Goal: Check status: Check status

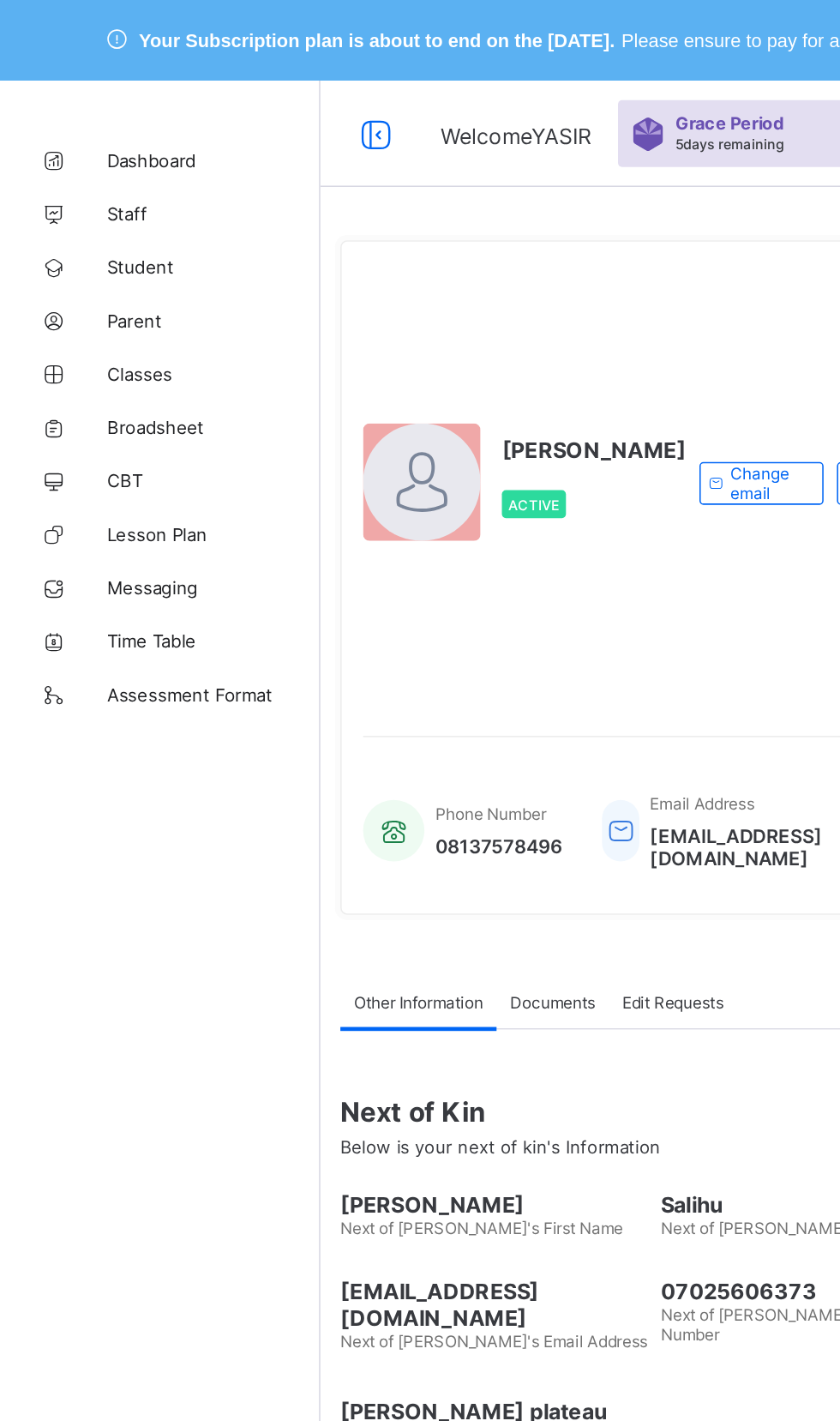
click at [93, 310] on span "CBT" at bounding box center [137, 309] width 137 height 14
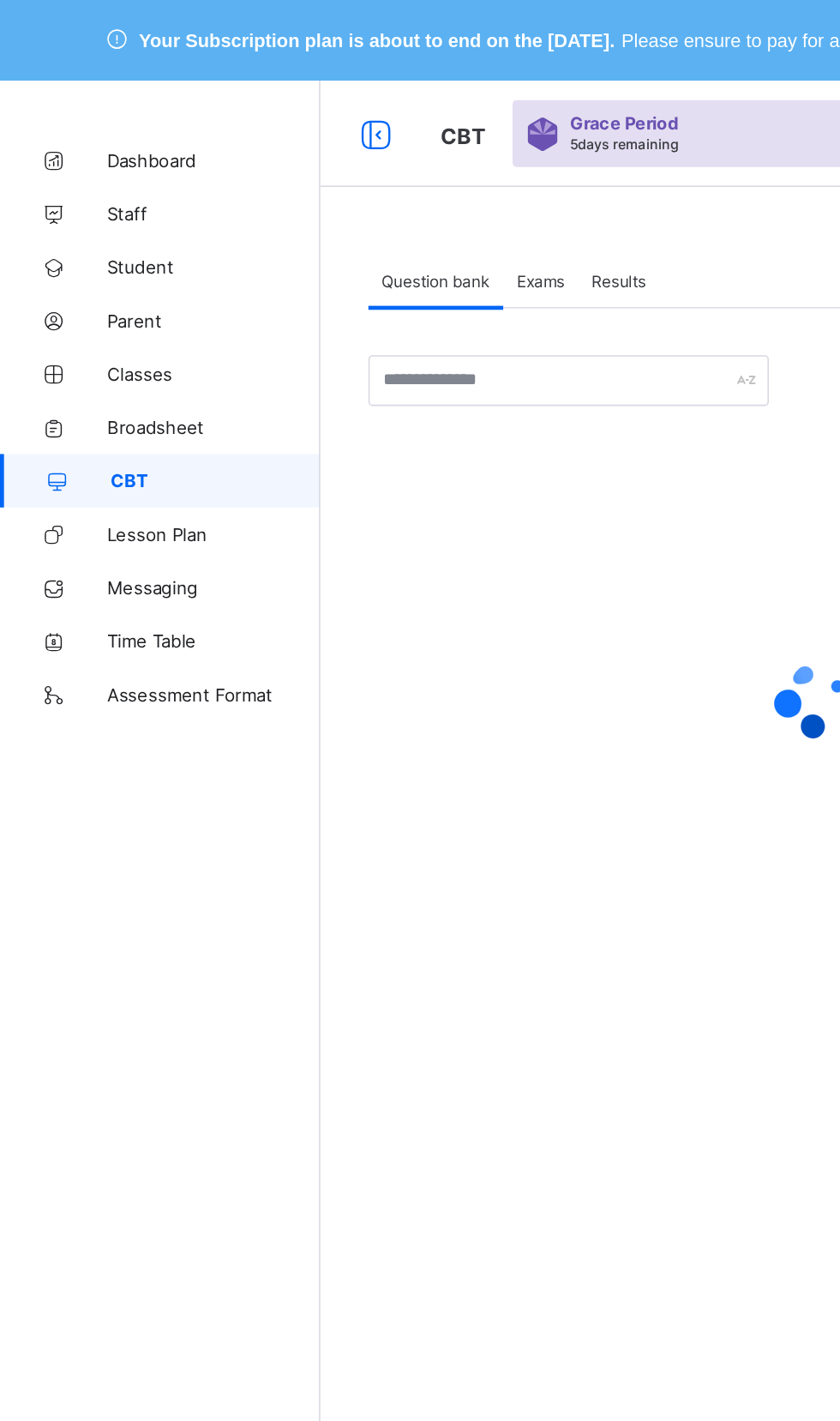
click at [400, 180] on span "Results" at bounding box center [397, 180] width 35 height 13
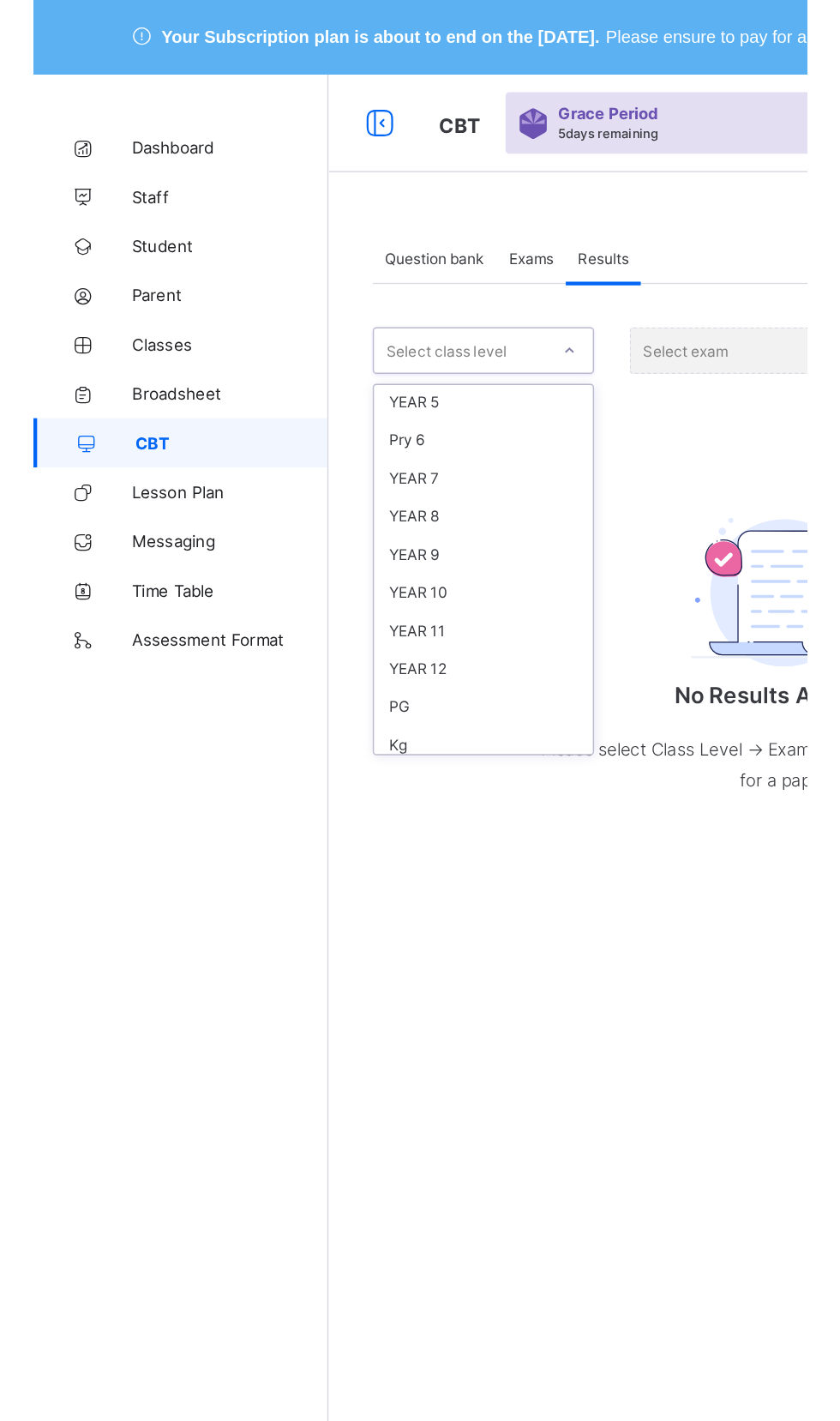
scroll to position [211, 0]
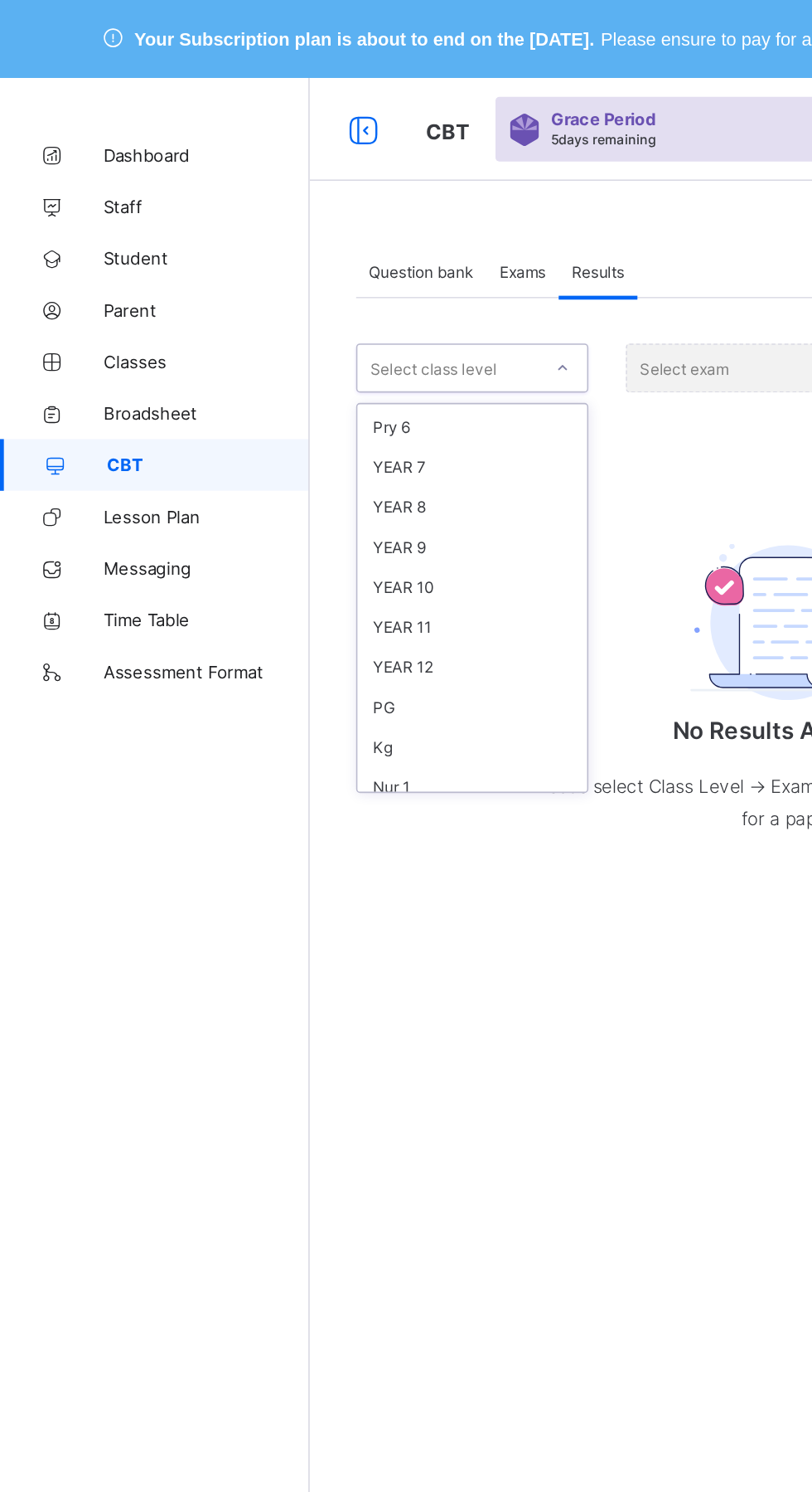
click at [266, 371] on div "YEAR 10" at bounding box center [303, 377] width 148 height 26
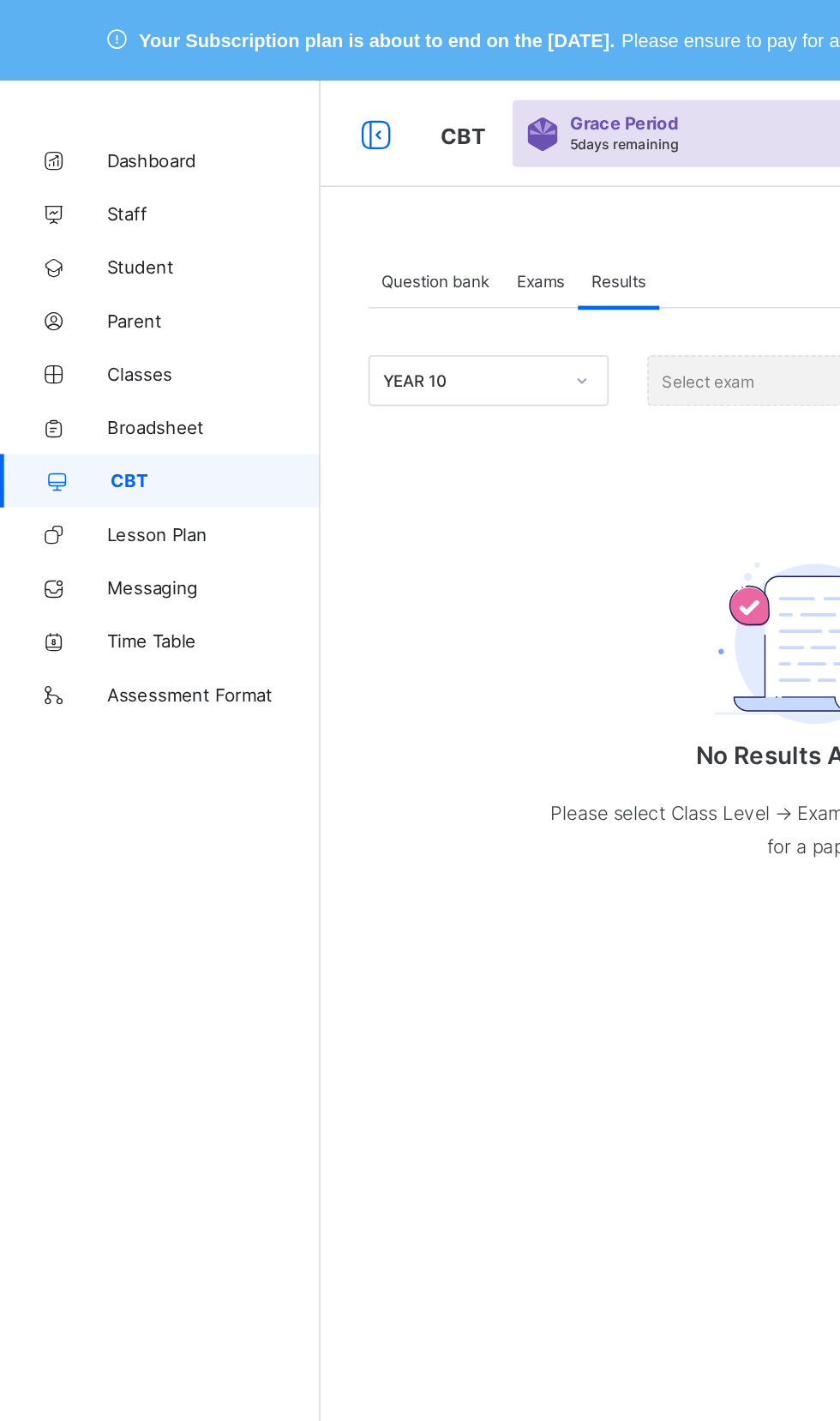
click at [466, 239] on div "Select exam" at bounding box center [523, 244] width 215 height 32
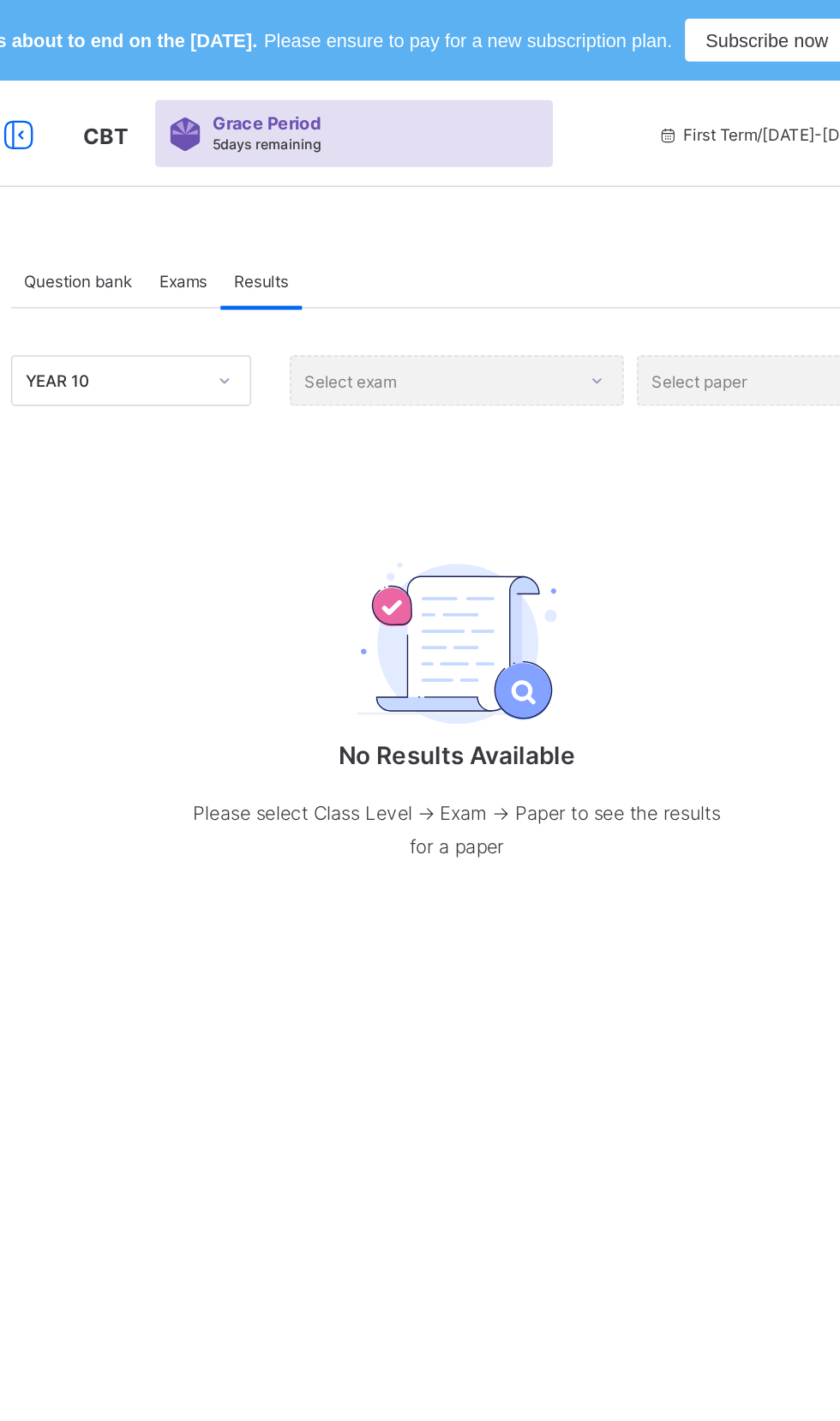
click at [558, 239] on div "Select exam" at bounding box center [523, 244] width 215 height 32
click at [528, 240] on div "Select exam" at bounding box center [523, 244] width 215 height 32
click at [579, 250] on div "Select exam" at bounding box center [523, 244] width 215 height 32
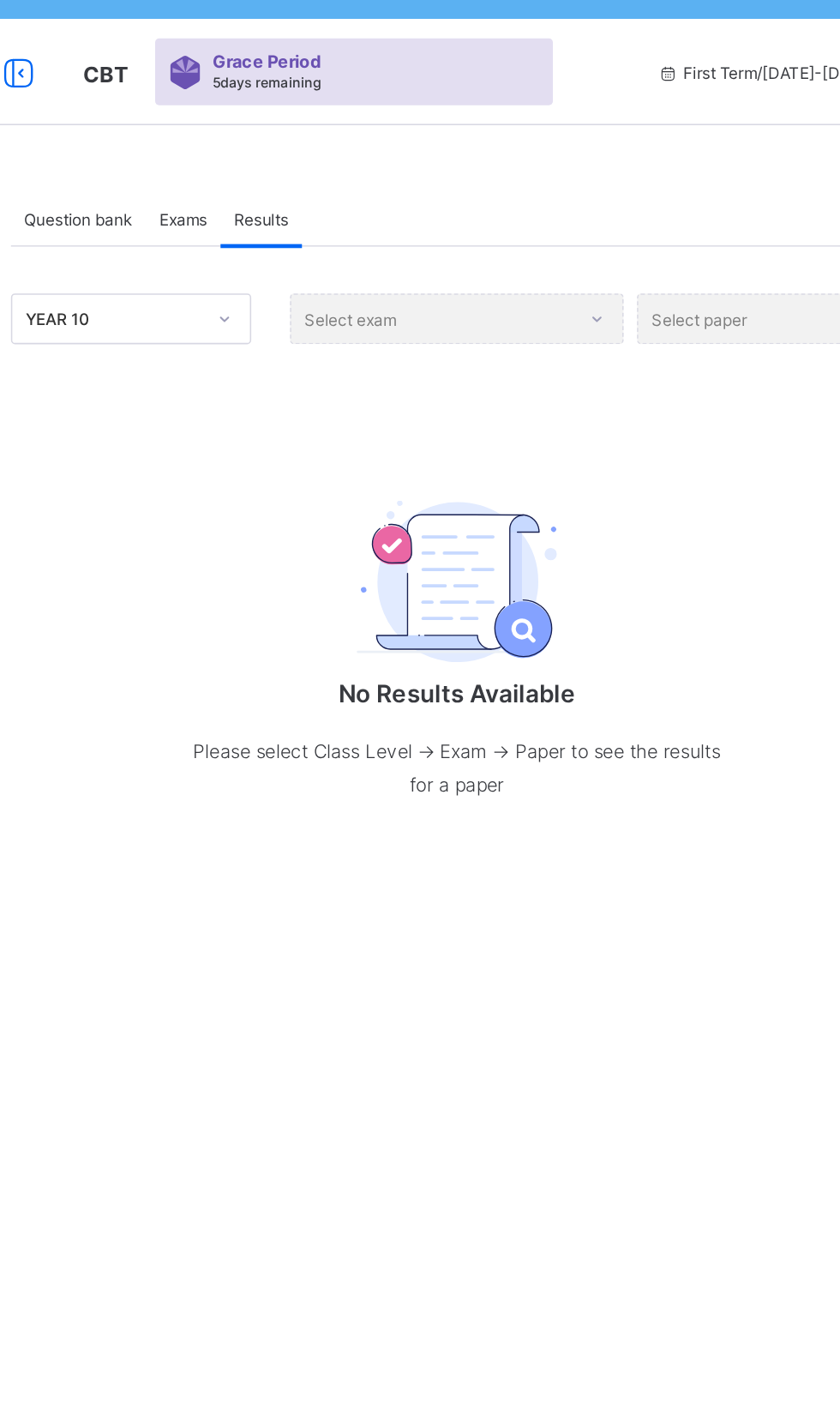
click at [539, 250] on div "Select exam" at bounding box center [523, 244] width 215 height 32
click at [546, 226] on div "YEAR 10 Select exam Select paper No Results Available Please select Class Level…" at bounding box center [523, 393] width 573 height 390
click at [567, 235] on div "Select exam" at bounding box center [523, 244] width 215 height 32
click at [543, 250] on div "Select exam" at bounding box center [523, 244] width 215 height 32
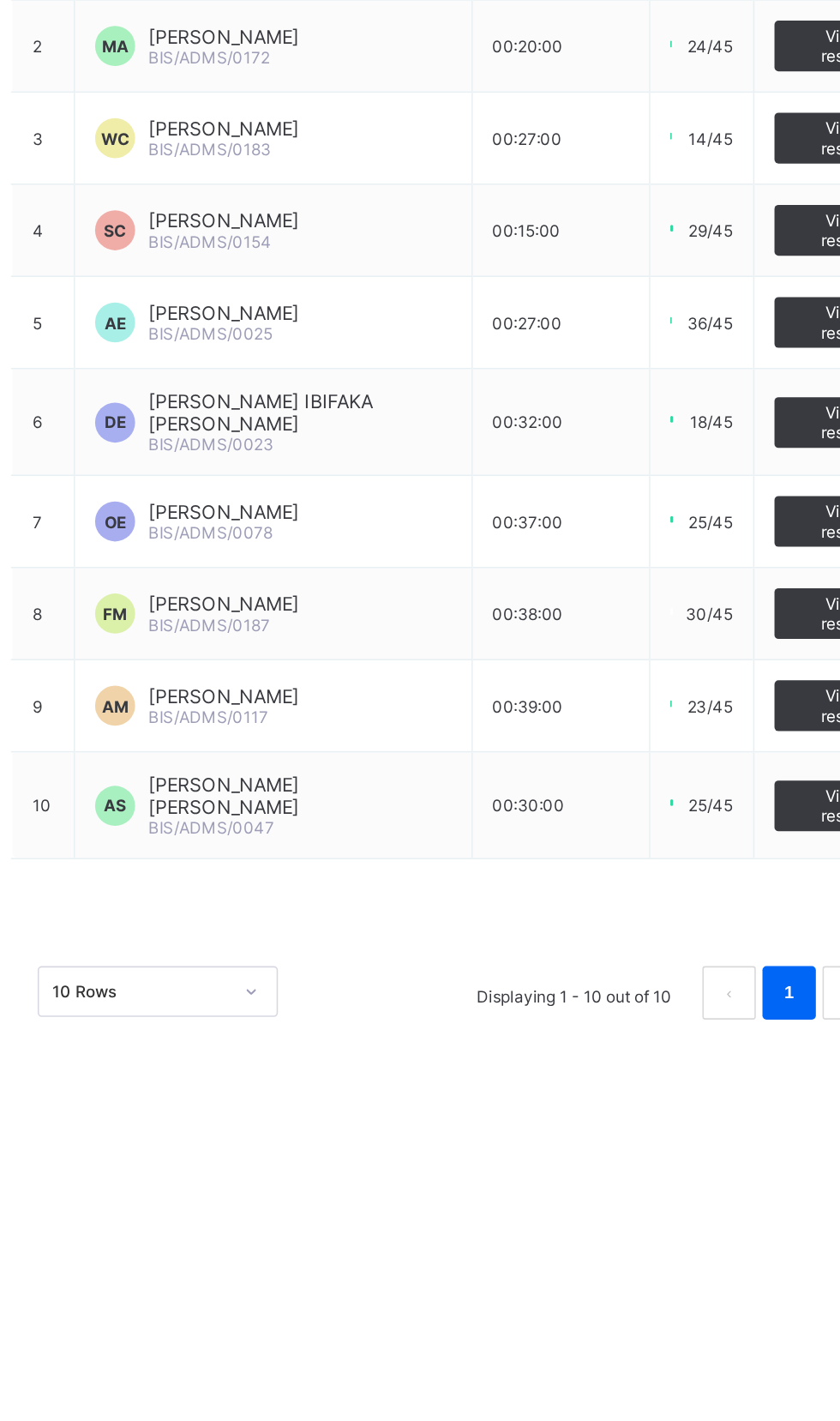
click at [727, 857] on div "View result" at bounding box center [762, 859] width 70 height 32
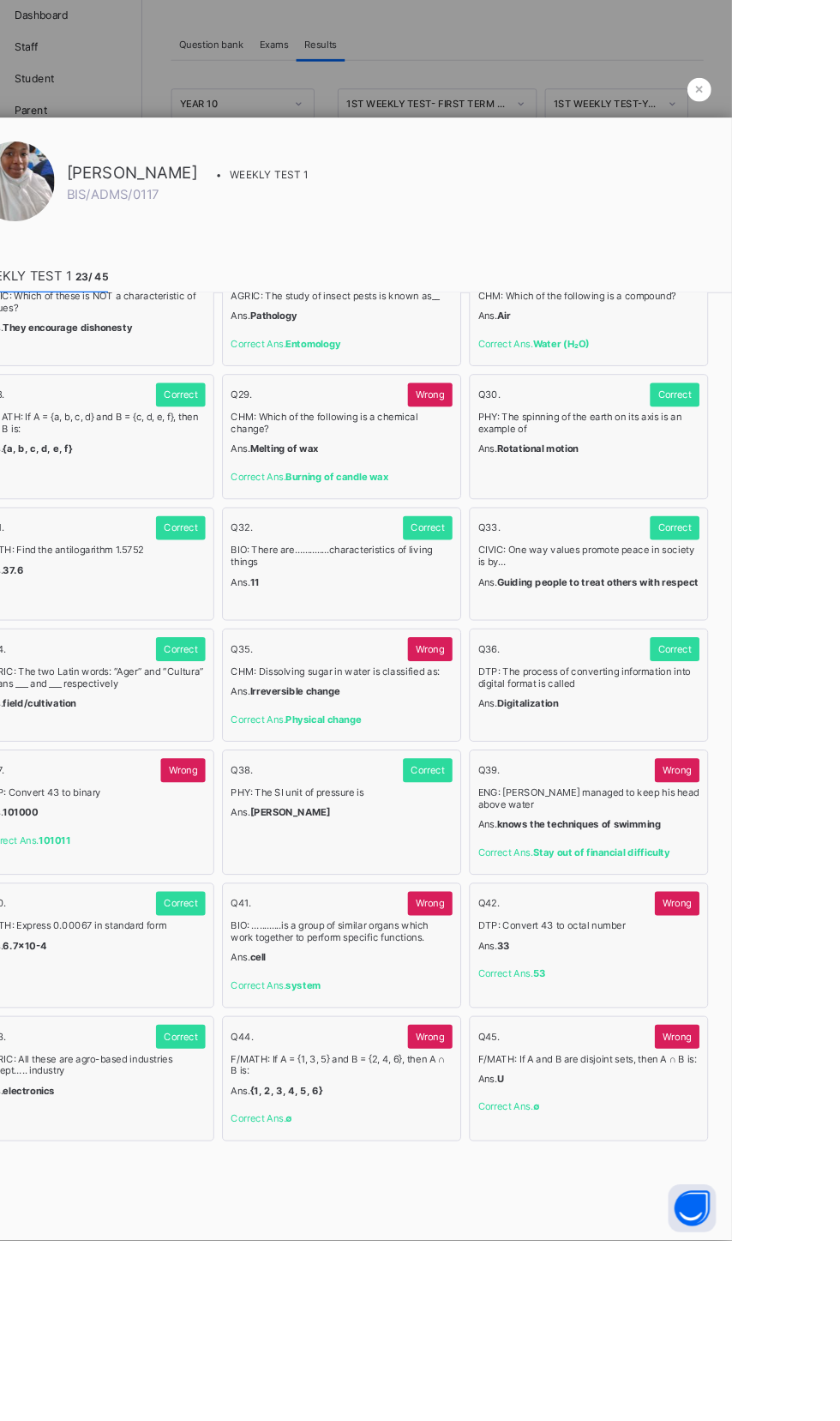
scroll to position [2416, 0]
click at [839, 137] on div at bounding box center [420, 710] width 840 height 1421
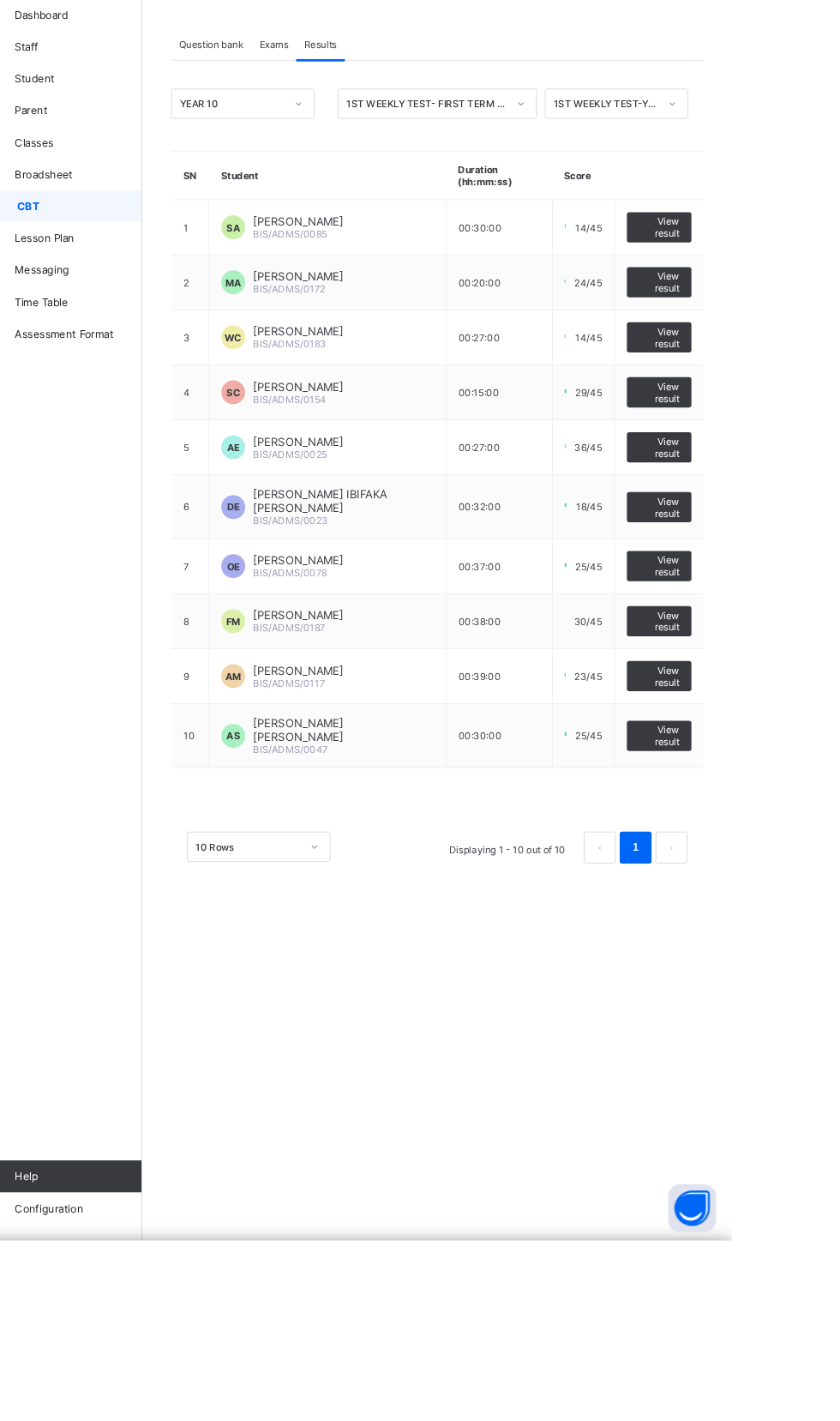
click at [751, 866] on span "View result" at bounding box center [762, 879] width 43 height 26
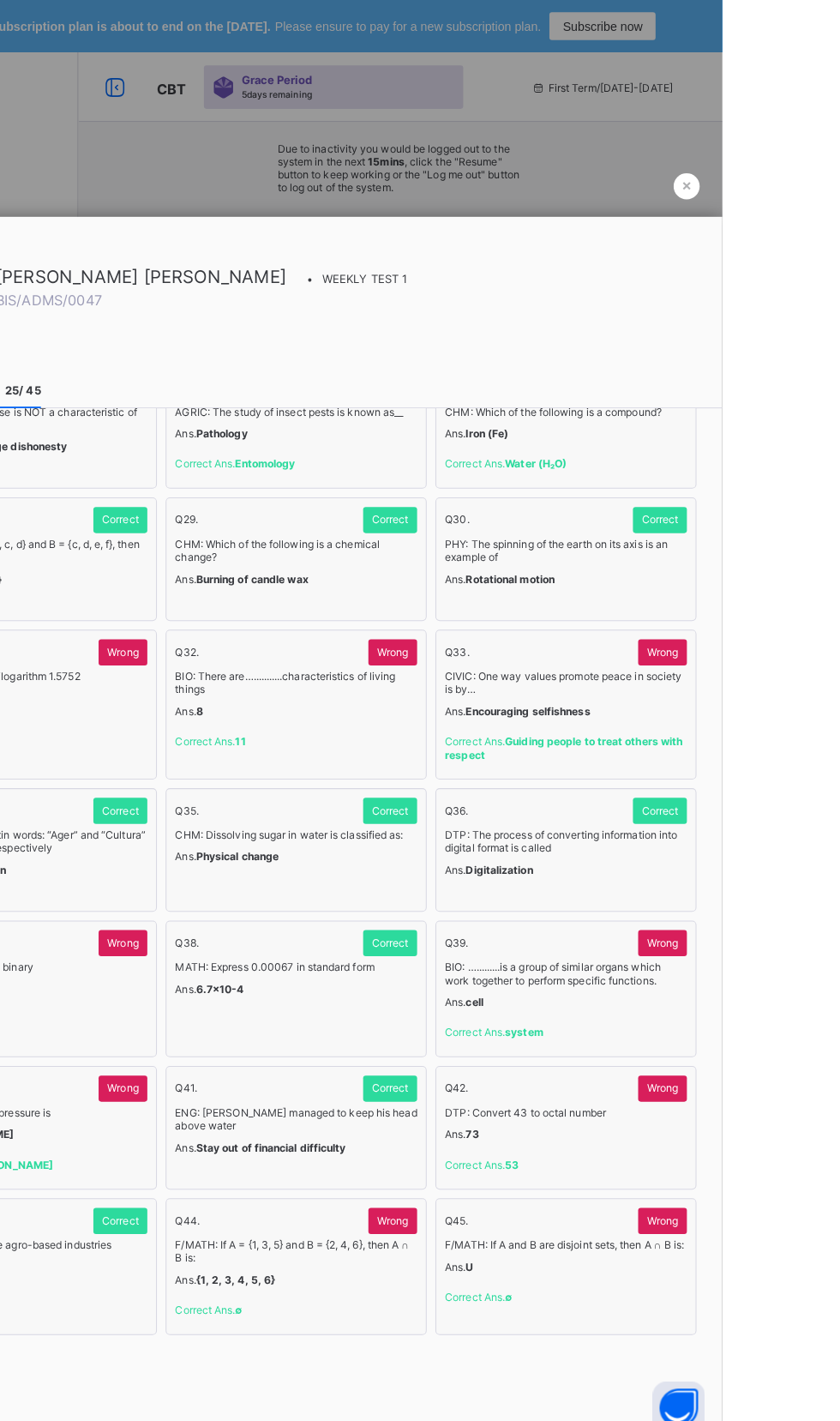
scroll to position [3734, 0]
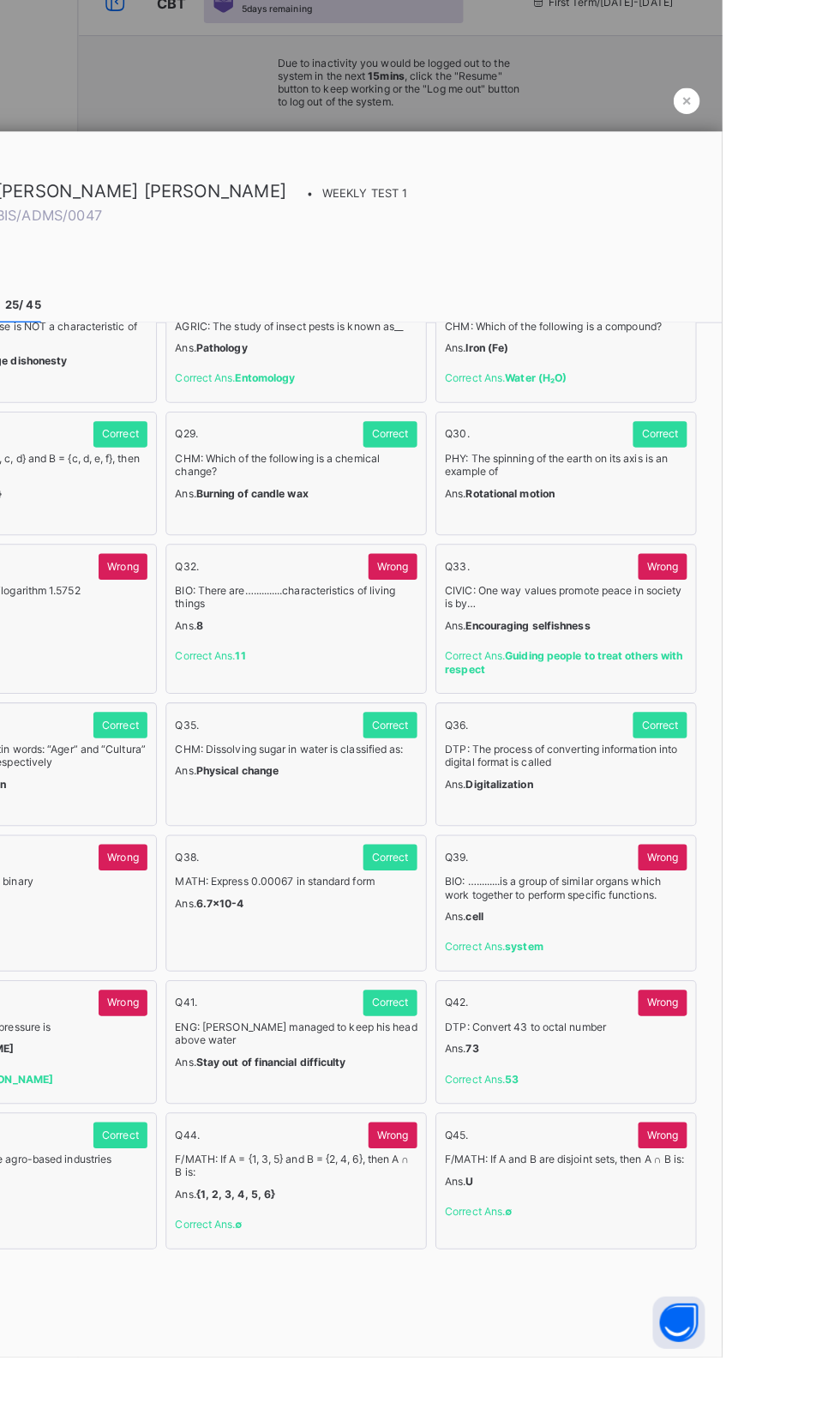
click at [839, 138] on div "× Idle Mode Due to inactivity you would be logged out to the system in the next…" at bounding box center [523, 165] width 635 height 229
click at [839, 161] on div "× Idle Mode Due to inactivity you would be logged out to the system in the next…" at bounding box center [523, 165] width 635 height 229
click at [810, 173] on span "×" at bounding box center [805, 182] width 10 height 18
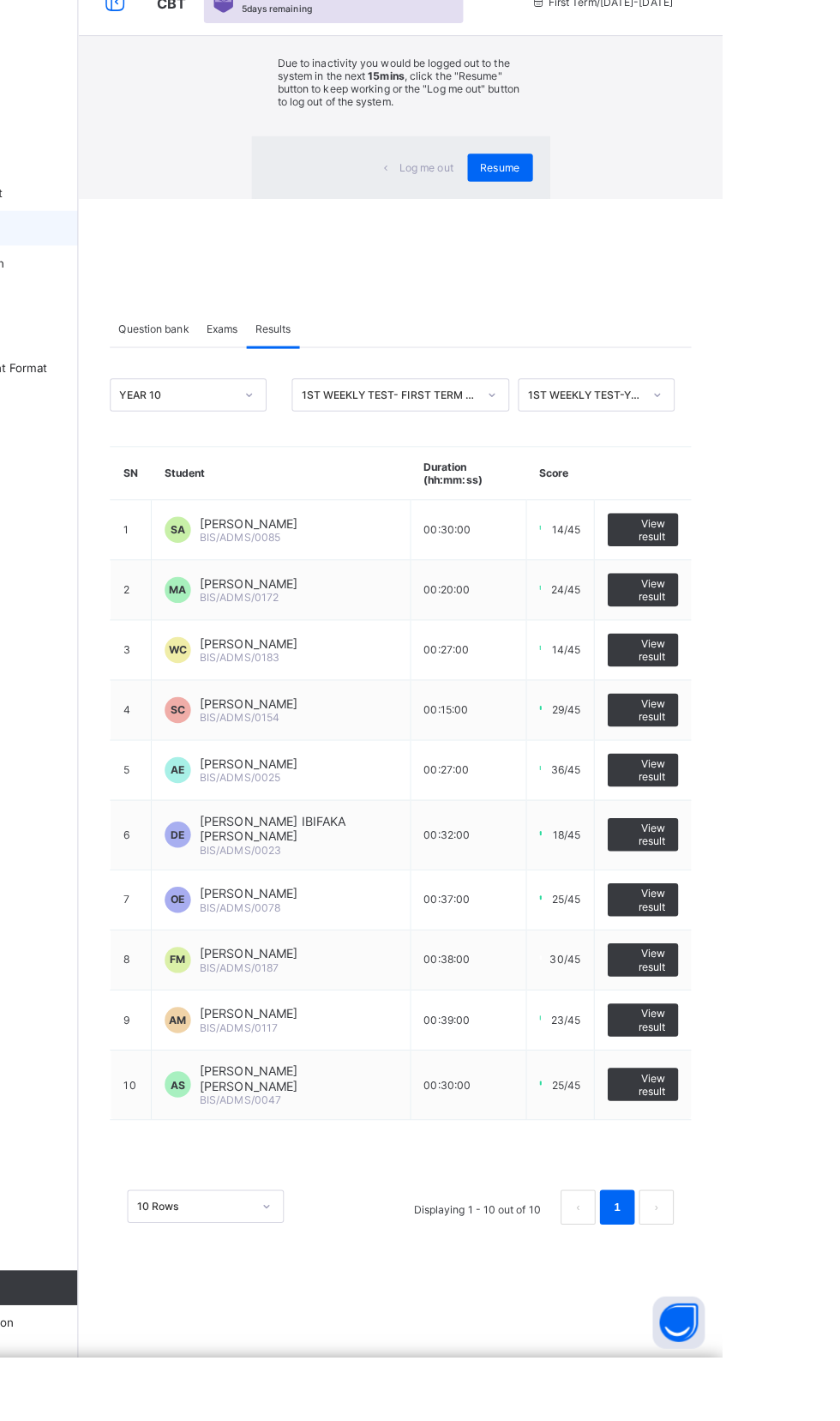
scroll to position [0, 0]
click at [602, 256] on span "Resume" at bounding box center [621, 249] width 38 height 13
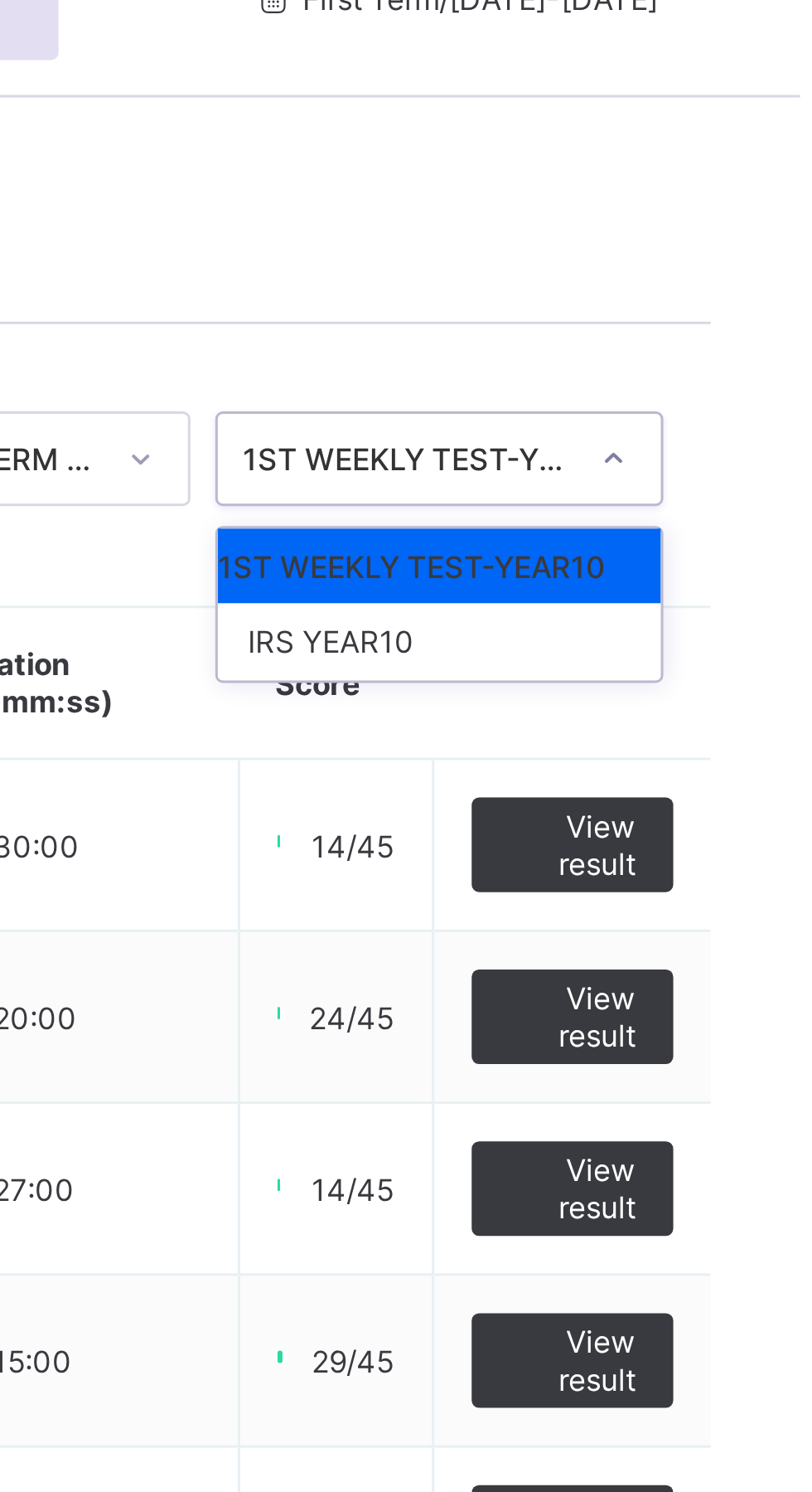
click at [672, 310] on div "IRS YEAR10" at bounding box center [693, 297] width 148 height 26
